Goal: Information Seeking & Learning: Learn about a topic

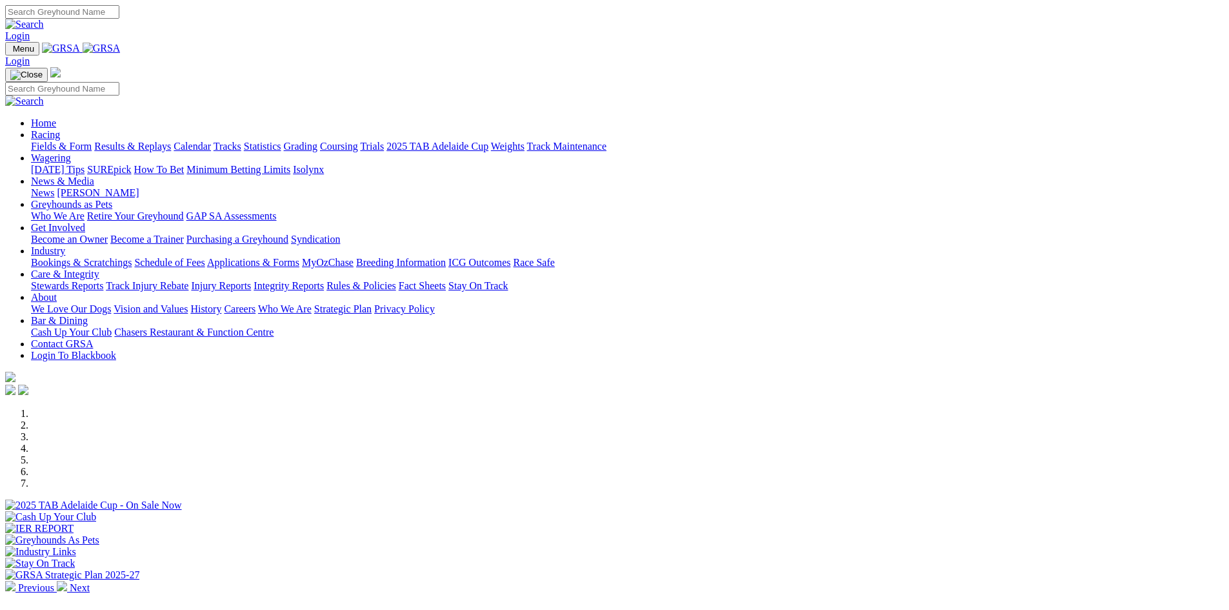
click at [211, 141] on link "Calendar" at bounding box center [192, 146] width 37 height 11
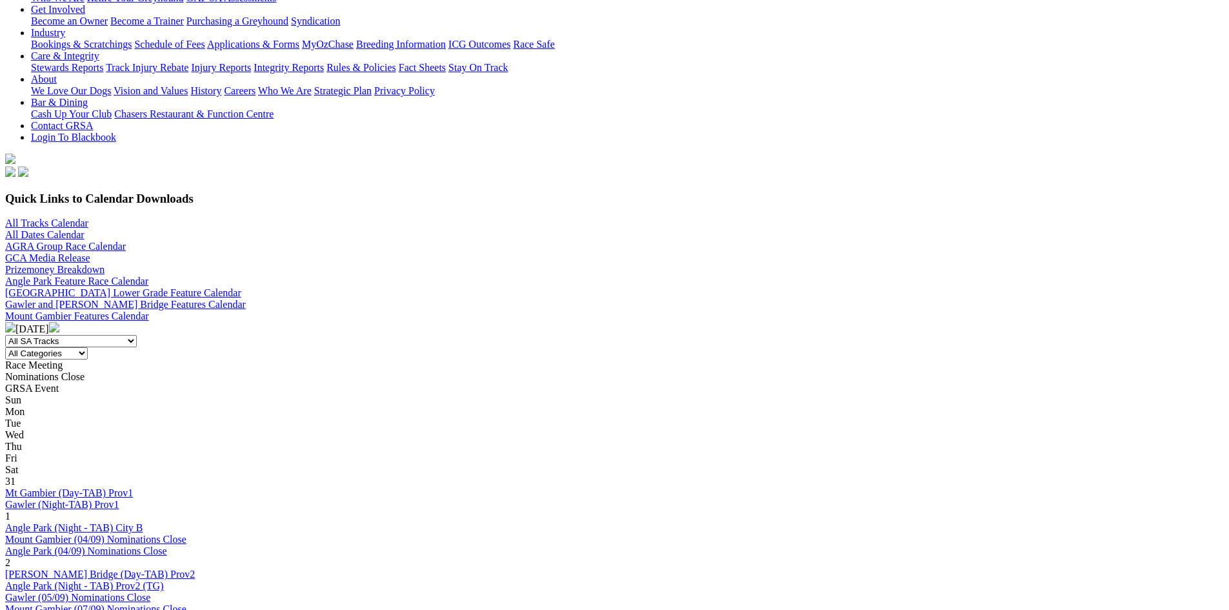
scroll to position [258, 0]
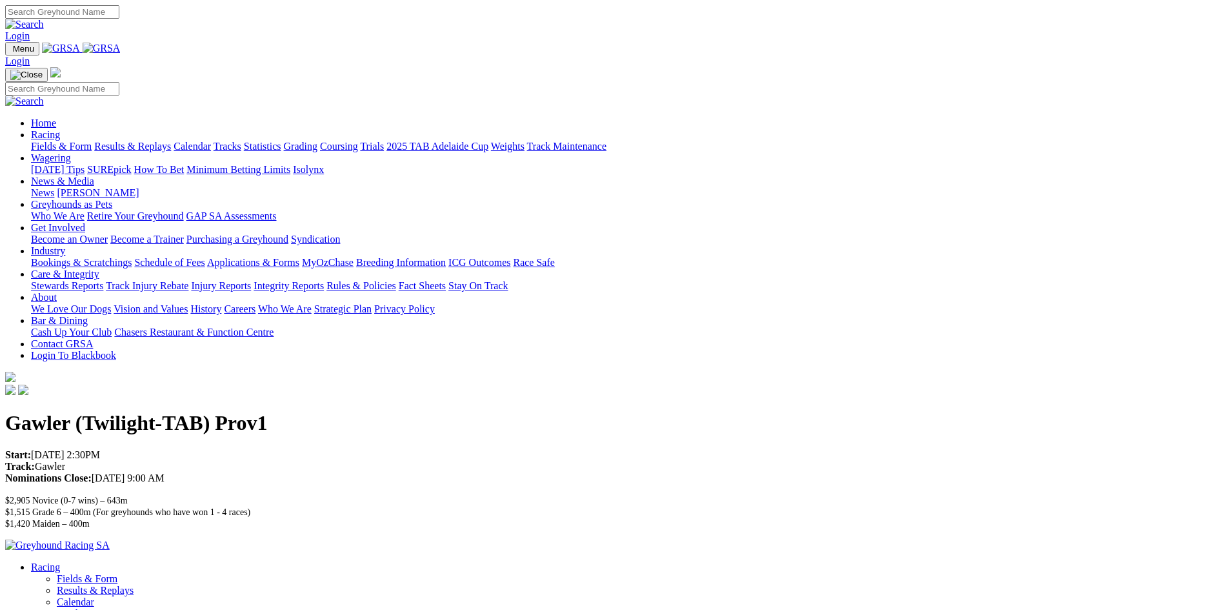
click at [94, 175] on link "News & Media" at bounding box center [62, 180] width 63 height 11
click at [54, 187] on link "News" at bounding box center [42, 192] width 23 height 11
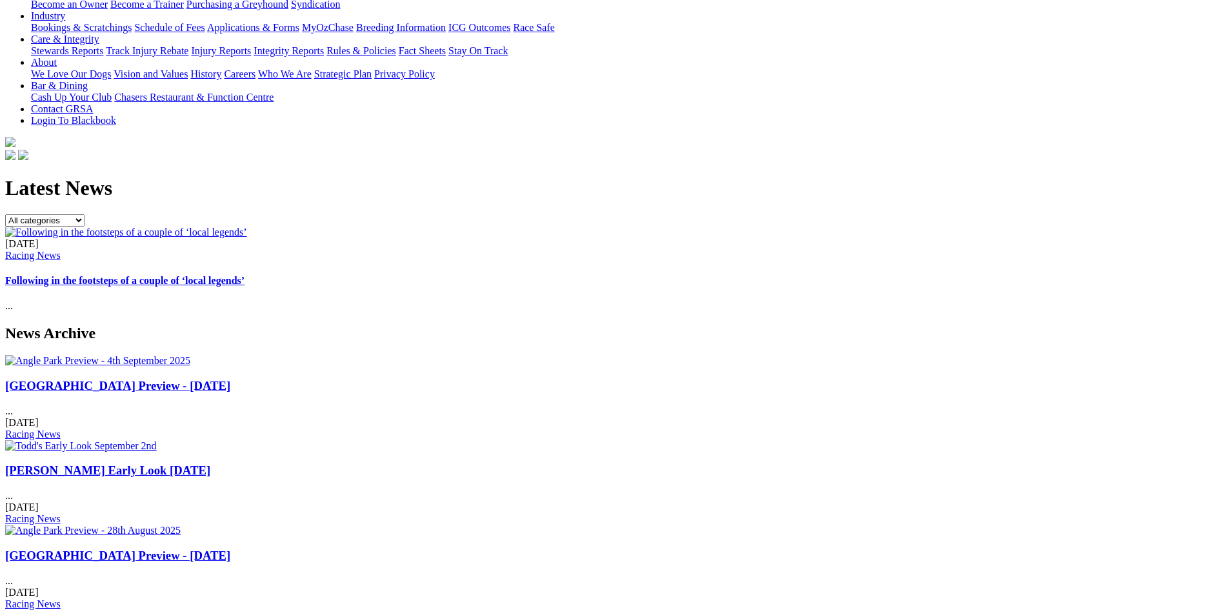
scroll to position [323, 0]
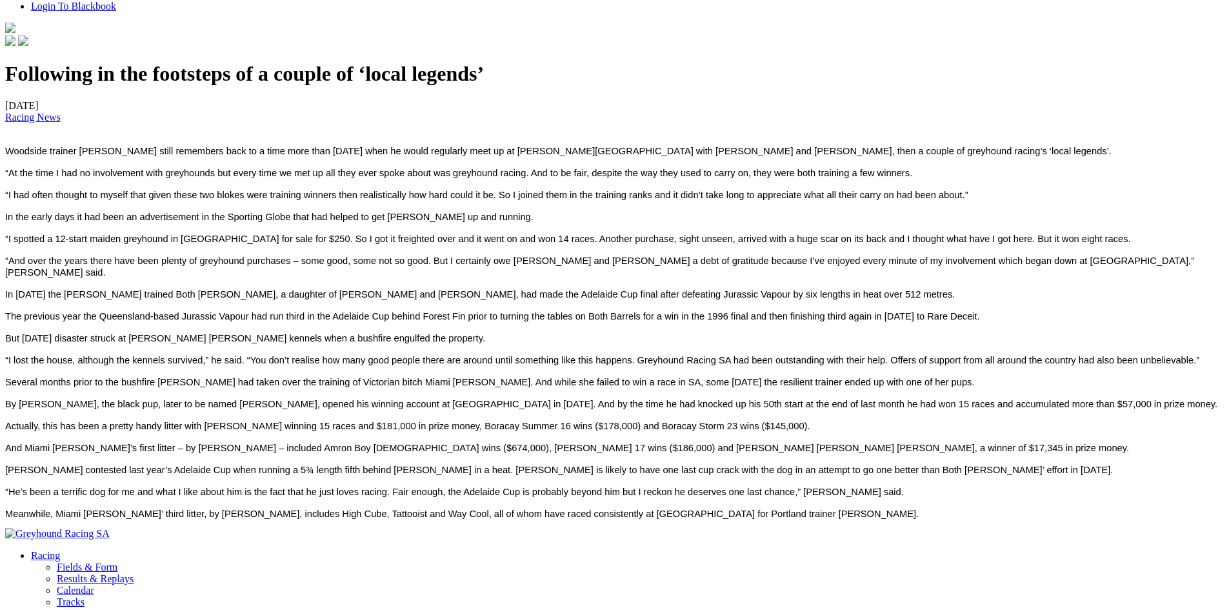
scroll to position [368, 0]
